Goal: Use online tool/utility

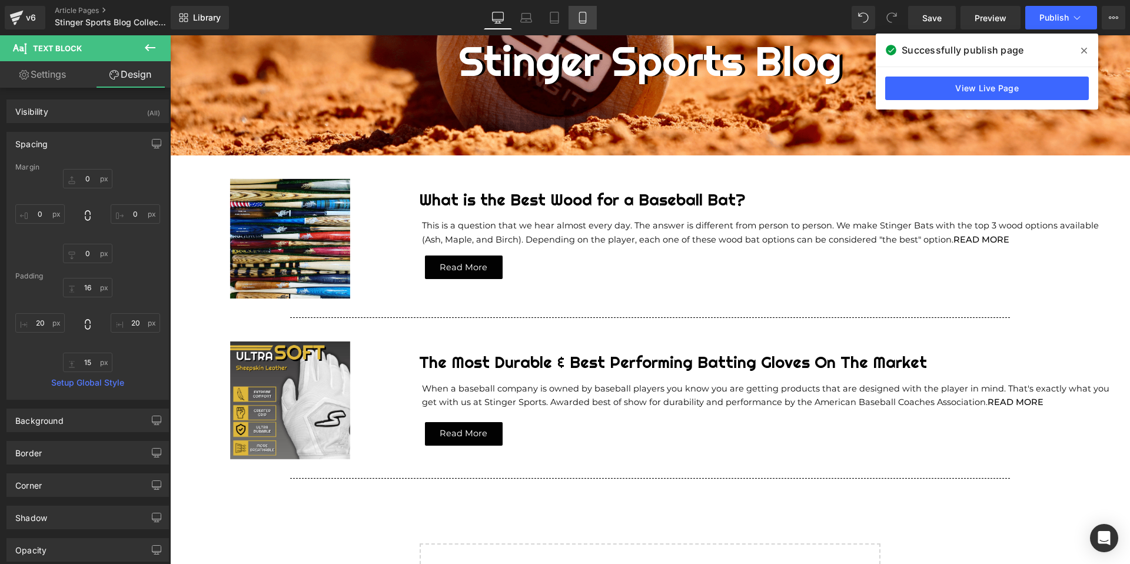
click at [591, 19] on link "Mobile" at bounding box center [582, 18] width 28 height 24
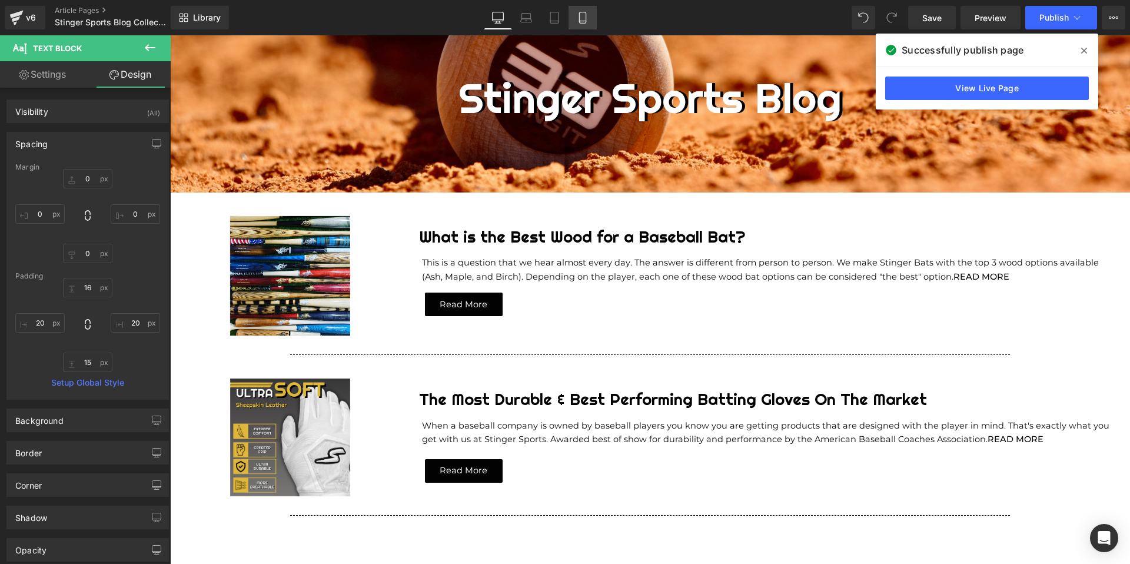
type input "0"
type input "8"
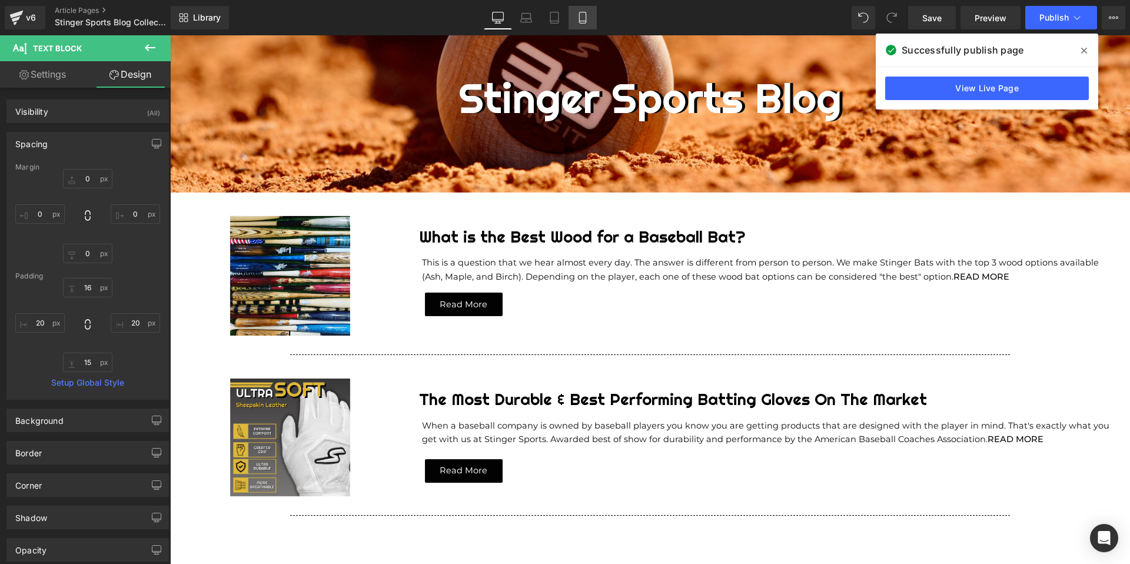
type input "20"
type input "15"
type input "20"
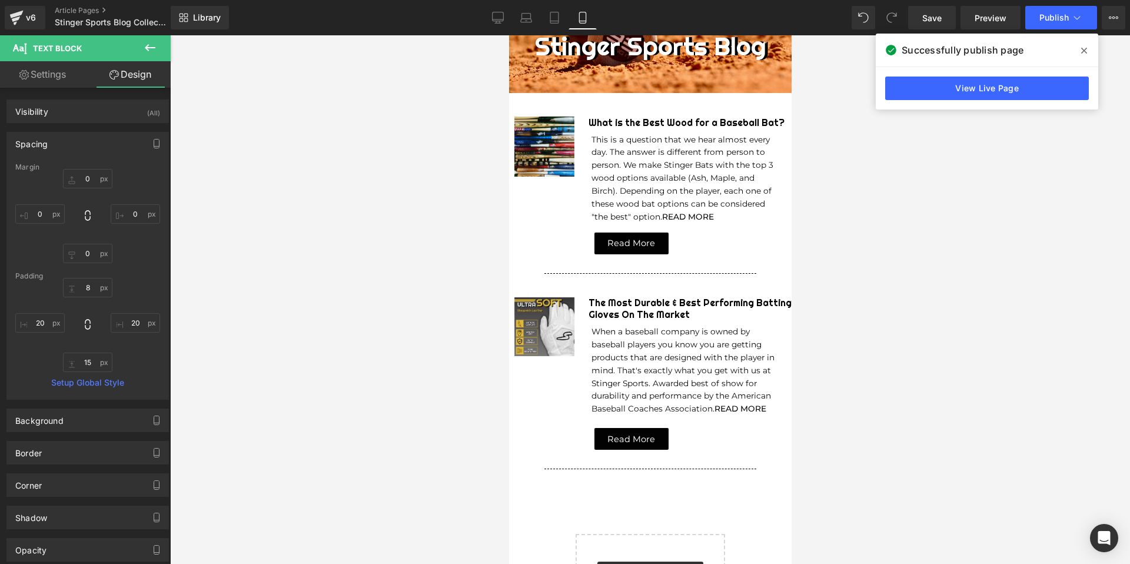
scroll to position [45, 0]
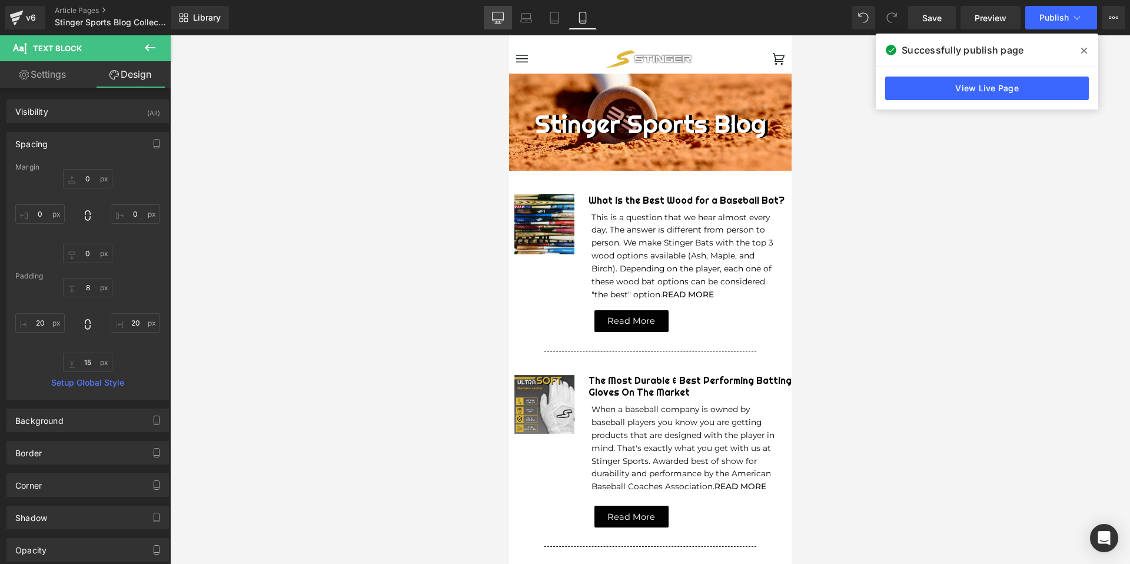
click at [491, 18] on link "Desktop" at bounding box center [498, 18] width 28 height 24
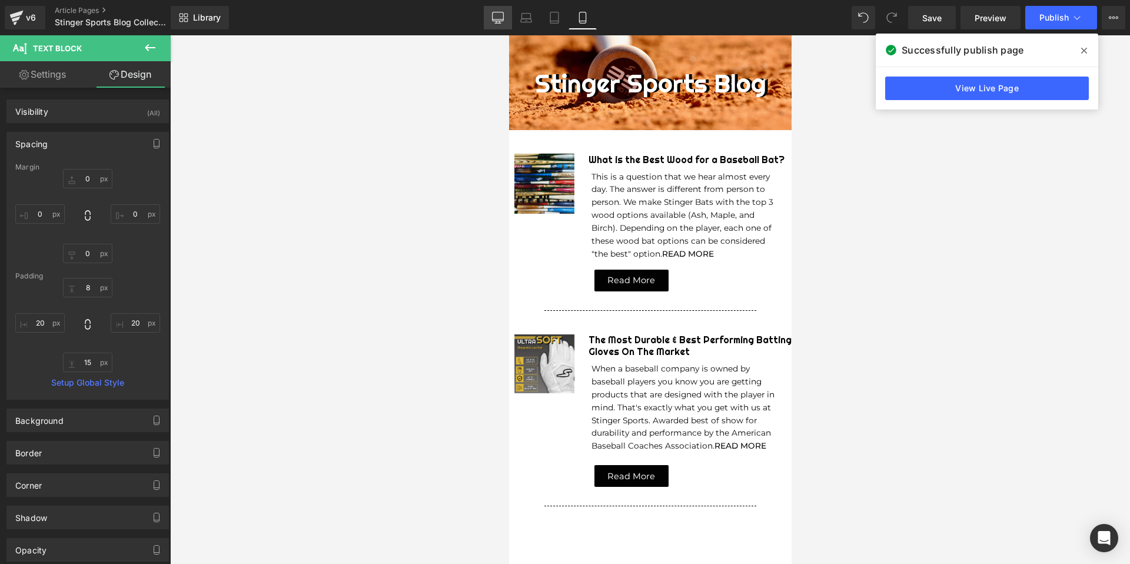
type input "0"
type input "16"
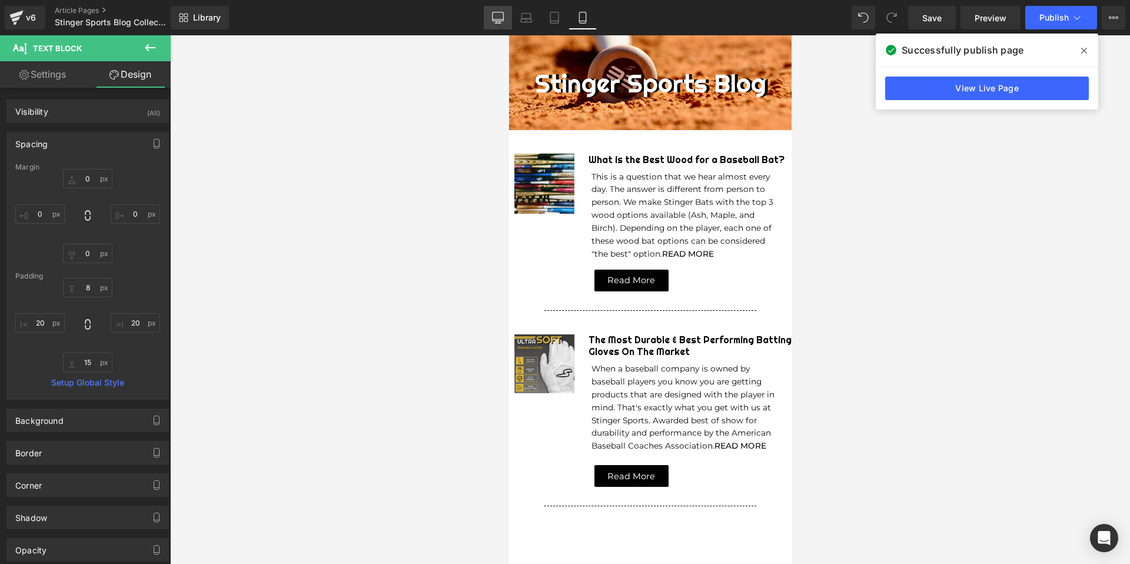
type input "20"
type input "15"
type input "20"
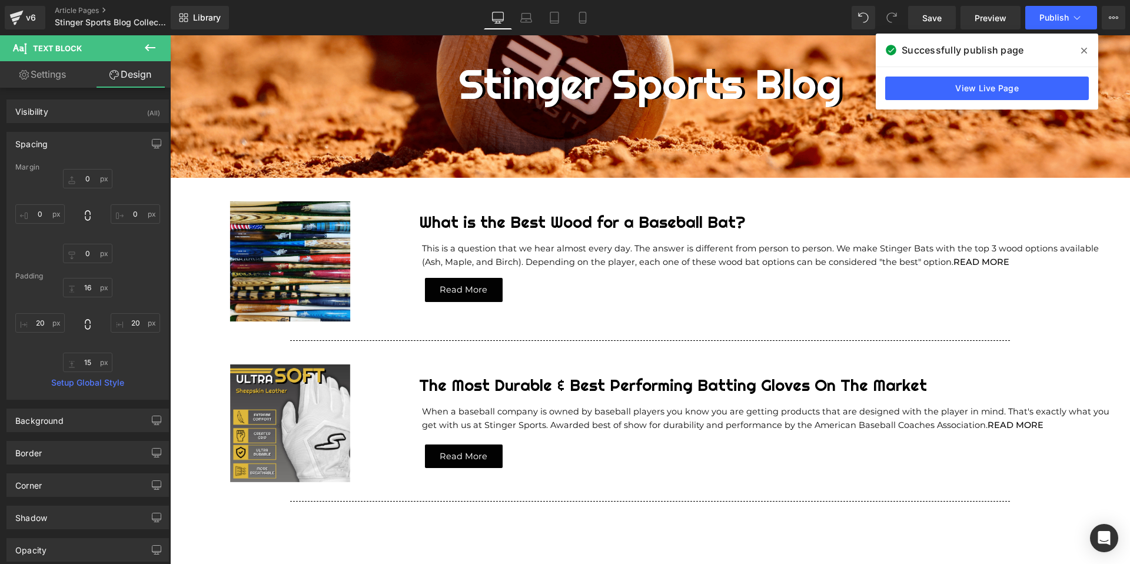
scroll to position [191, 0]
